Goal: Task Accomplishment & Management: Manage account settings

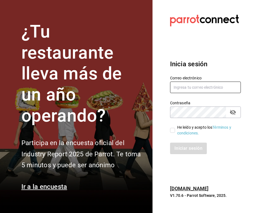
click at [192, 88] on input "text" at bounding box center [205, 88] width 71 height 12
paste input "@parrotsoftware.io"
type input "dylan@parrotsoftware.io"
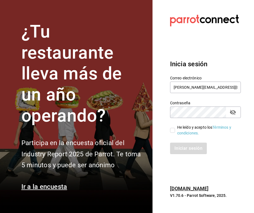
click at [207, 104] on label "Contraseña" at bounding box center [205, 103] width 71 height 4
click at [180, 127] on div "He leído y acepto los Términos y condiciones." at bounding box center [206, 131] width 59 height 12
click at [175, 128] on input "He leído y acepto los Términos y condiciones." at bounding box center [172, 130] width 5 height 5
checkbox input "true"
click at [184, 145] on button "Iniciar sesión" at bounding box center [188, 149] width 37 height 12
